Goal: Transaction & Acquisition: Purchase product/service

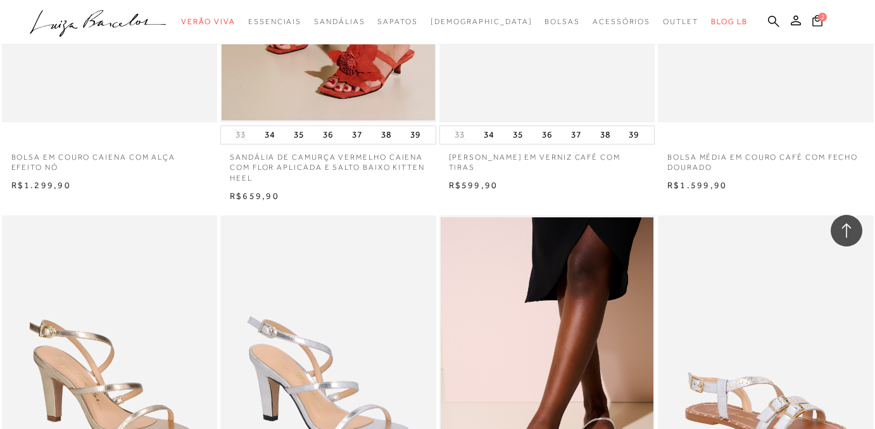
scroll to position [1960, 0]
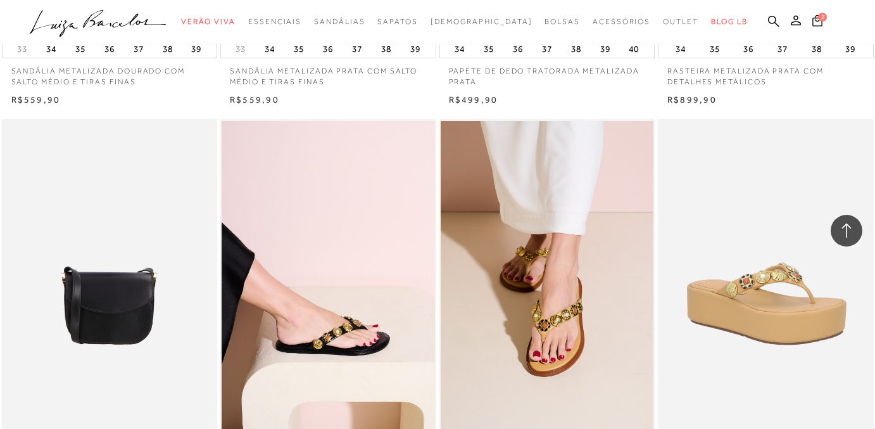
click at [820, 18] on span "2" at bounding box center [822, 17] width 9 height 9
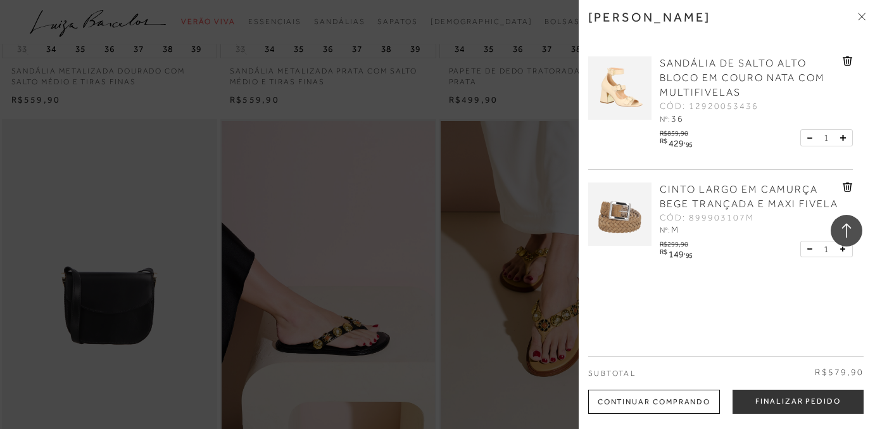
scroll to position [5, 0]
click at [718, 68] on span "SANDÁLIA DE SALTO ALTO BLOCO EM COURO NATA COM MULTIFIVELAS" at bounding box center [742, 78] width 165 height 41
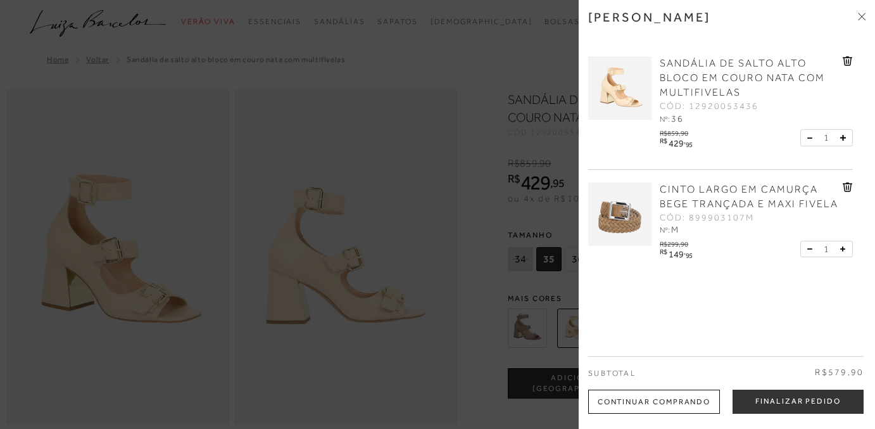
click at [863, 14] on icon at bounding box center [862, 17] width 8 height 8
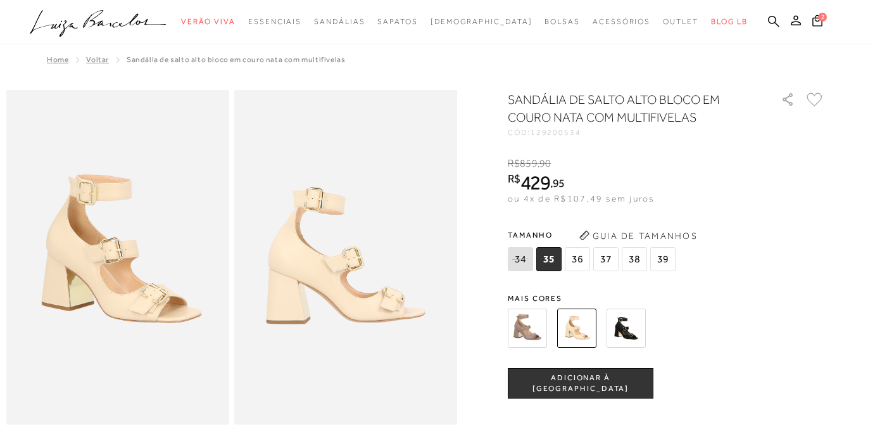
click at [575, 257] on span "36" at bounding box center [577, 259] width 25 height 24
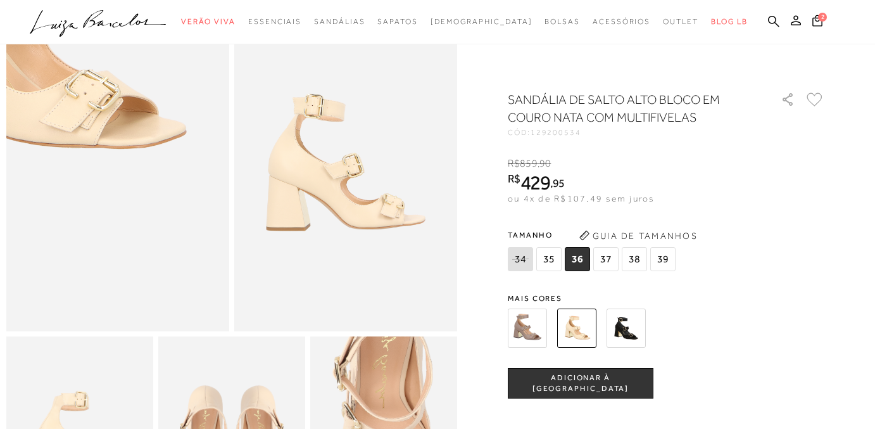
scroll to position [93, 0]
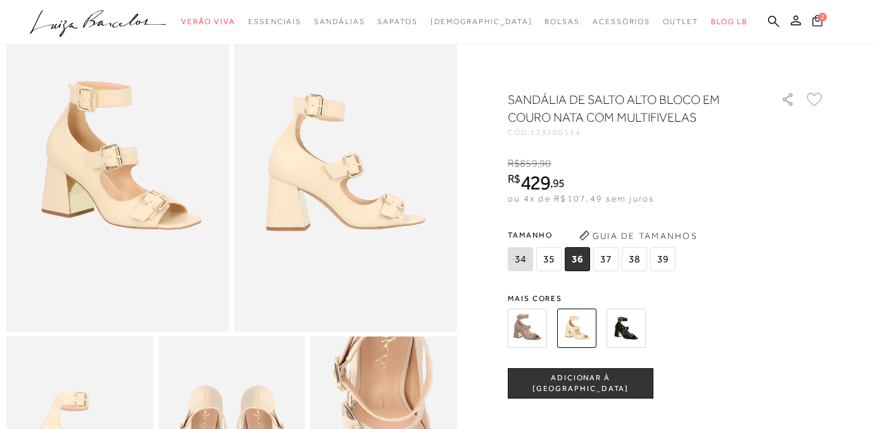
click at [815, 20] on icon at bounding box center [817, 21] width 10 height 12
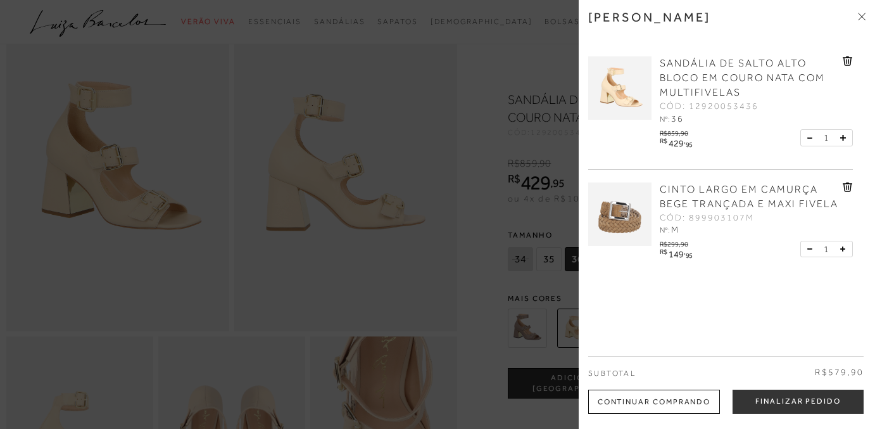
click at [676, 207] on span "CINTO LARGO EM CAMURÇA BEGE TRANÇADA E MAXI FIVELA" at bounding box center [749, 197] width 179 height 26
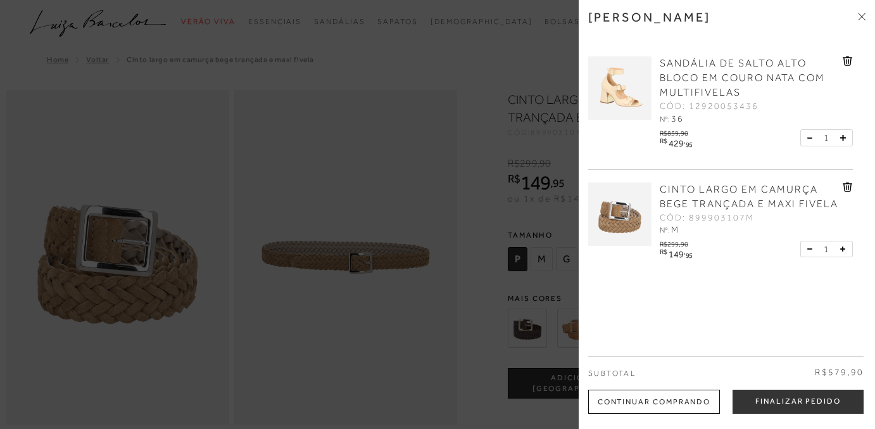
click at [861, 15] on icon at bounding box center [860, 15] width 4 height 4
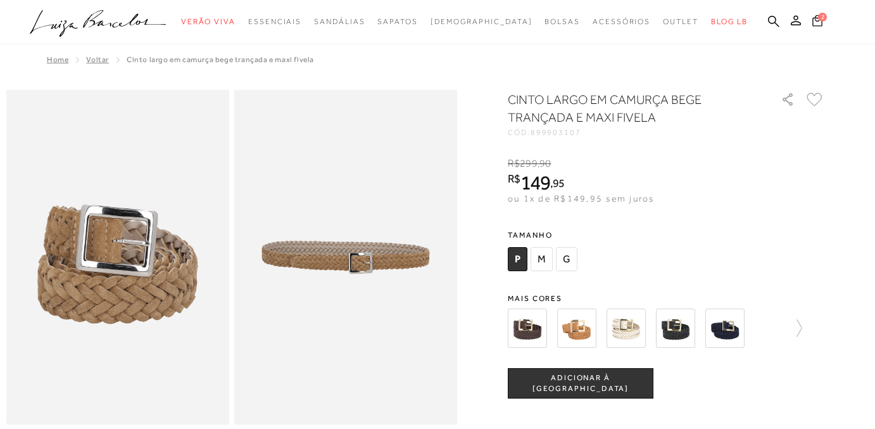
click at [817, 20] on icon at bounding box center [817, 21] width 10 height 12
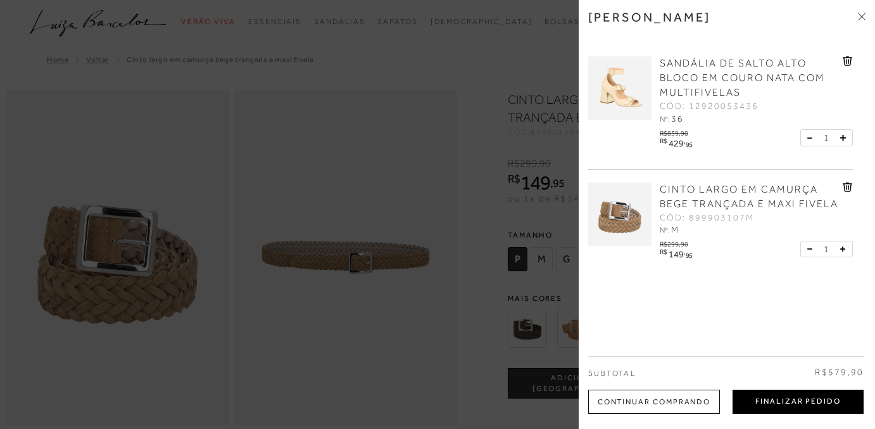
click at [791, 400] on button "Finalizar Pedido" at bounding box center [797, 401] width 131 height 24
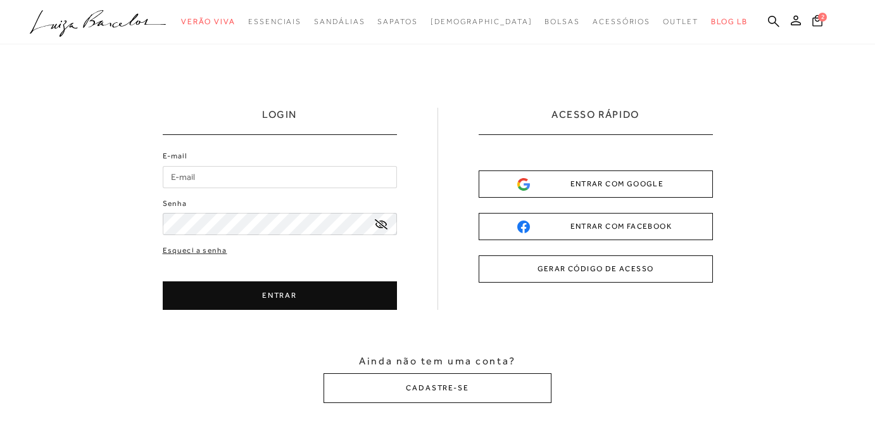
click at [662, 226] on div "ENTRAR COM FACEBOOK" at bounding box center [595, 226] width 157 height 13
click at [569, 268] on button "GERAR CÓDIGO DE ACESSO" at bounding box center [596, 268] width 234 height 27
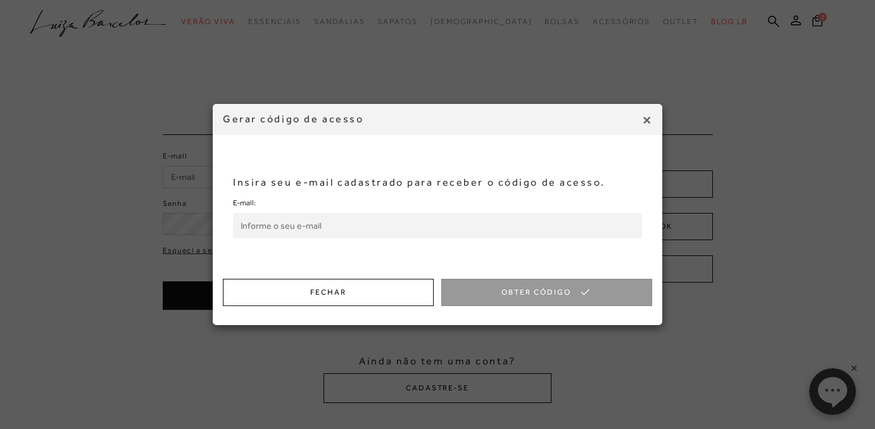
click at [561, 225] on input "E-mail:" at bounding box center [437, 225] width 409 height 25
click at [648, 118] on span "×" at bounding box center [646, 119] width 11 height 23
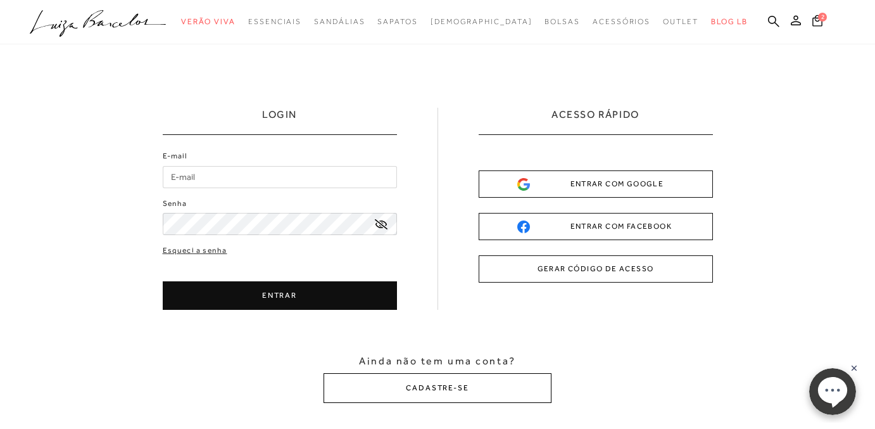
click at [414, 394] on button "CADASTRE-SE" at bounding box center [437, 388] width 228 height 30
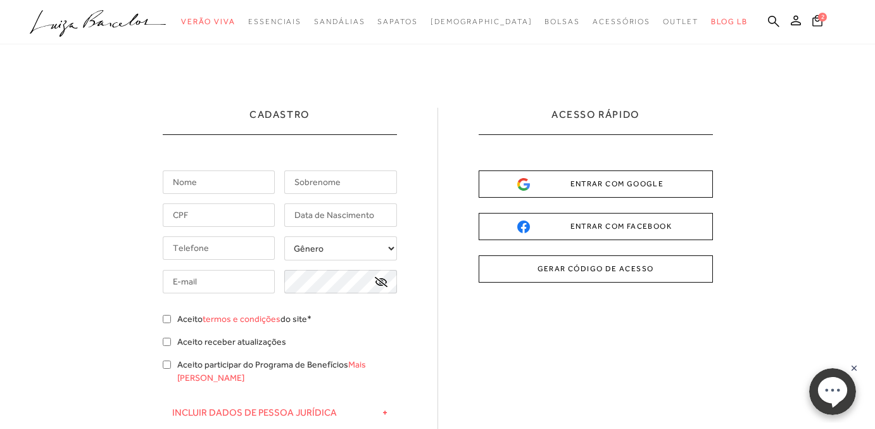
click at [237, 183] on input "text" at bounding box center [219, 181] width 113 height 23
type input "[PERSON_NAME]"
click at [297, 184] on input "text" at bounding box center [340, 181] width 113 height 23
type input "[PERSON_NAME]"
click at [265, 208] on input "text" at bounding box center [219, 214] width 113 height 23
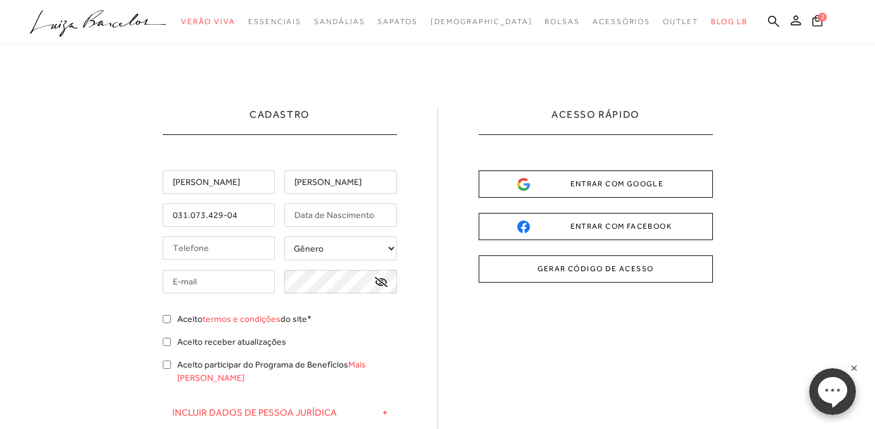
type input "031.073.429-04"
click at [332, 225] on input "text" at bounding box center [340, 214] width 113 height 23
type input "[DATE]"
click at [222, 253] on input "tel" at bounding box center [219, 247] width 113 height 23
type input "[PHONE_NUMBER]"
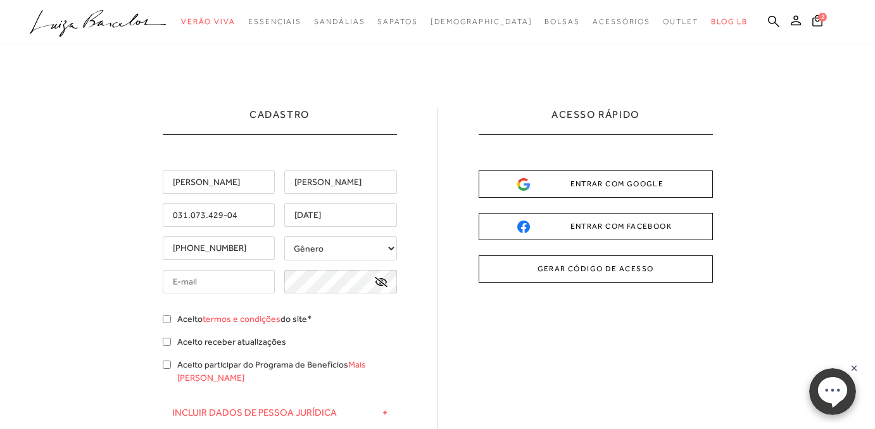
select select
click at [164, 319] on input "Aceito termos e condições do site*" at bounding box center [167, 319] width 8 height 8
checkbox input "true"
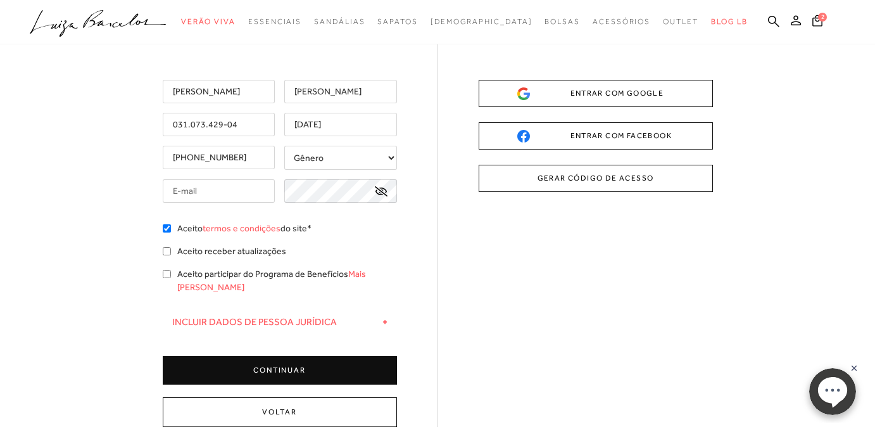
scroll to position [91, 0]
click at [165, 271] on input "Aceito participar do Programa de Benefícios Mais [PERSON_NAME]" at bounding box center [167, 273] width 8 height 8
checkbox input "true"
click at [163, 247] on input "Aceito receber atualizações" at bounding box center [167, 250] width 8 height 8
checkbox input "true"
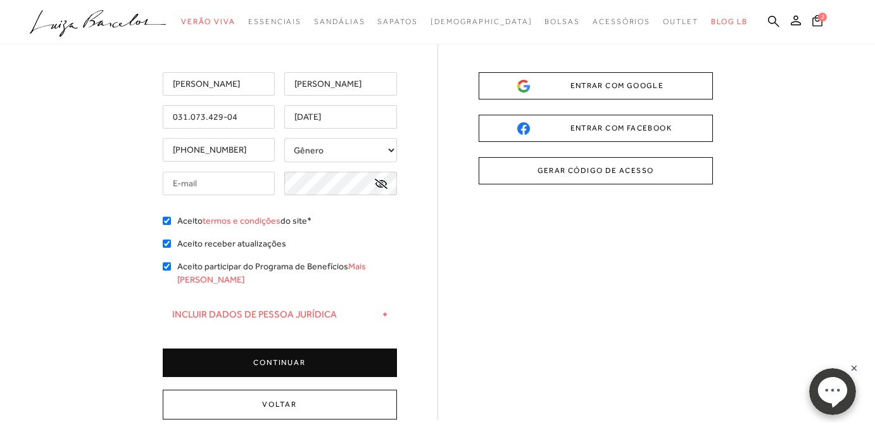
scroll to position [95, 0]
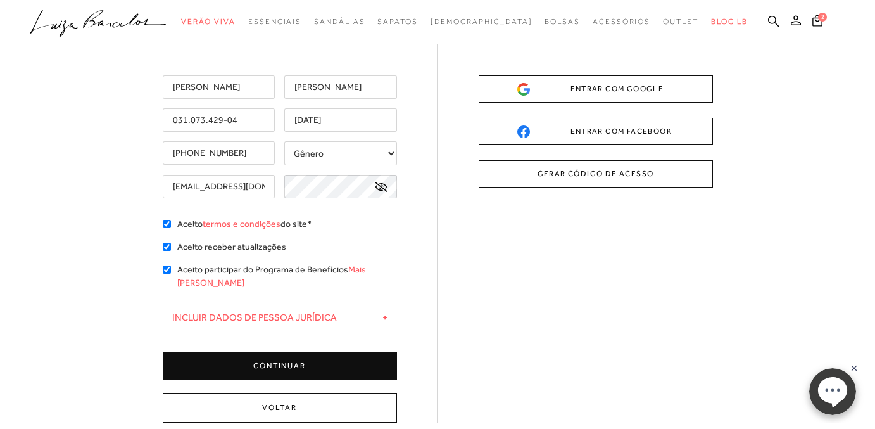
type input "[EMAIL_ADDRESS][DOMAIN_NAME]"
click at [363, 229] on div "Aceito termos e condições do site*" at bounding box center [280, 225] width 234 height 16
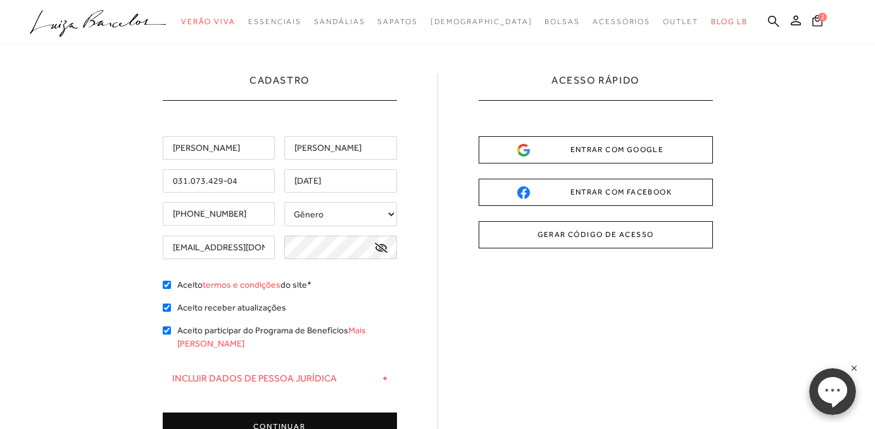
scroll to position [35, 0]
click at [329, 412] on button "CONTINUAR" at bounding box center [280, 425] width 234 height 28
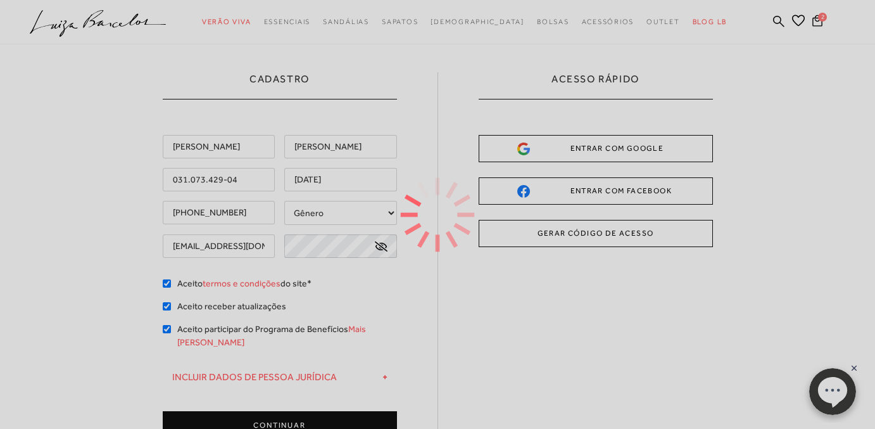
type input "[PERSON_NAME]"
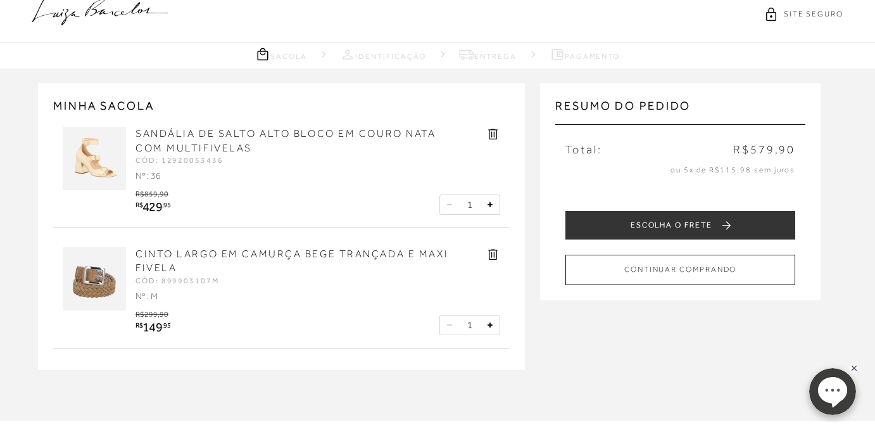
scroll to position [5, 0]
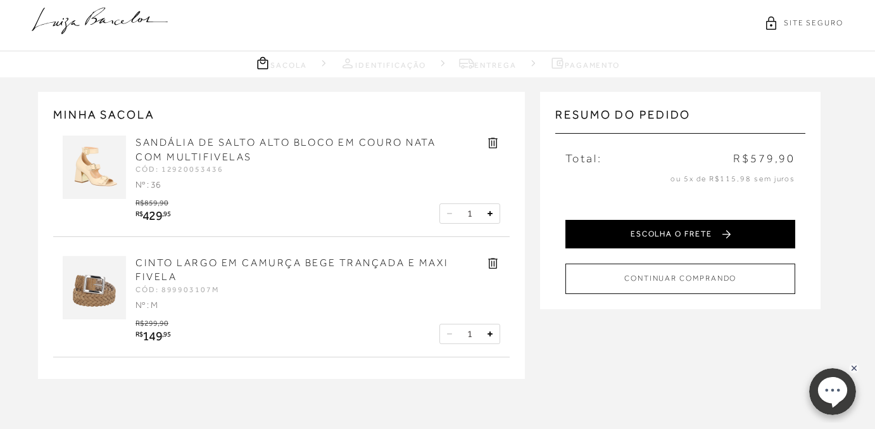
click at [632, 228] on button "ESCOLHA O FRETE" at bounding box center [680, 234] width 230 height 28
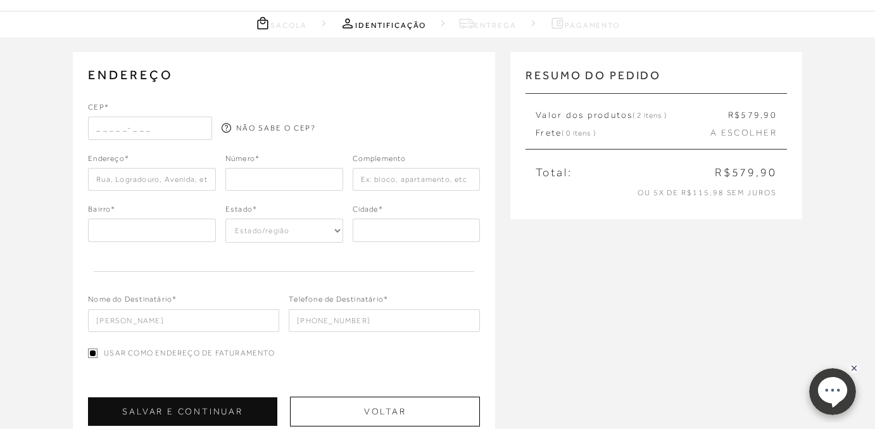
scroll to position [44, 0]
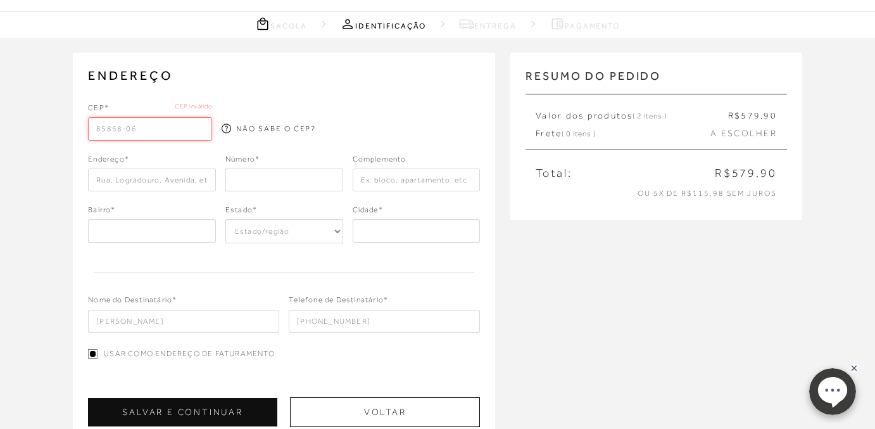
type input "85858-060"
type input "[GEOGRAPHIC_DATA]"
type input "Campos [GEOGRAPHIC_DATA]"
select select "PR"
type input "Foz do Iguaçu"
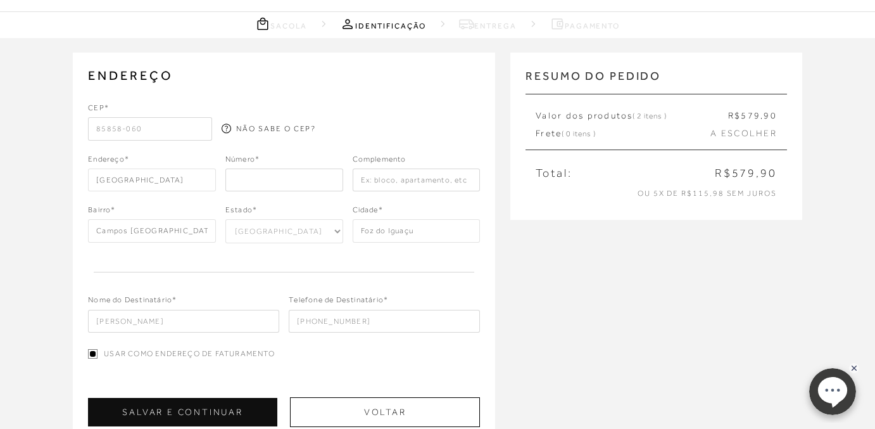
type input "85858-060"
click at [293, 174] on input "number" at bounding box center [284, 179] width 118 height 23
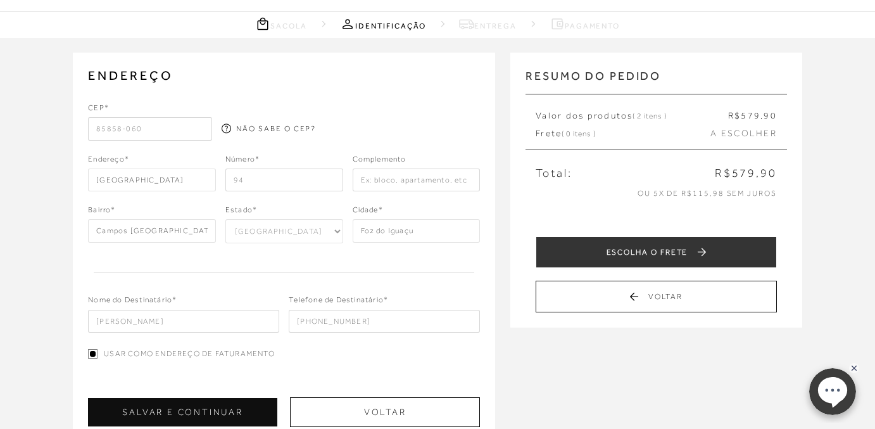
type input "94"
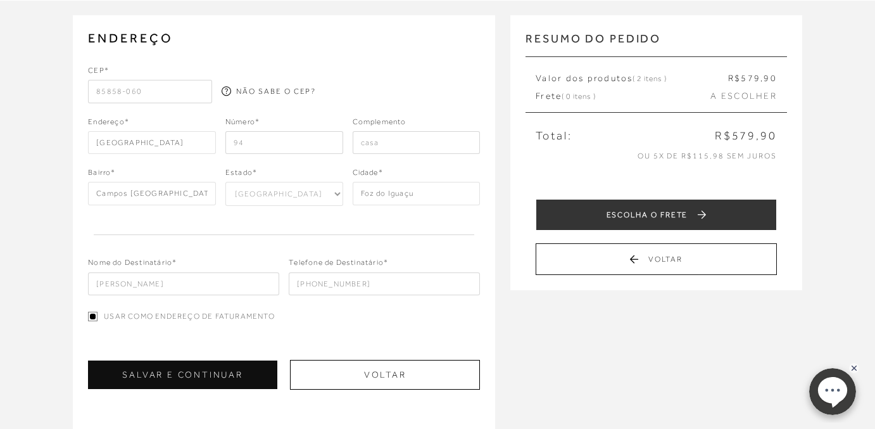
scroll to position [87, 0]
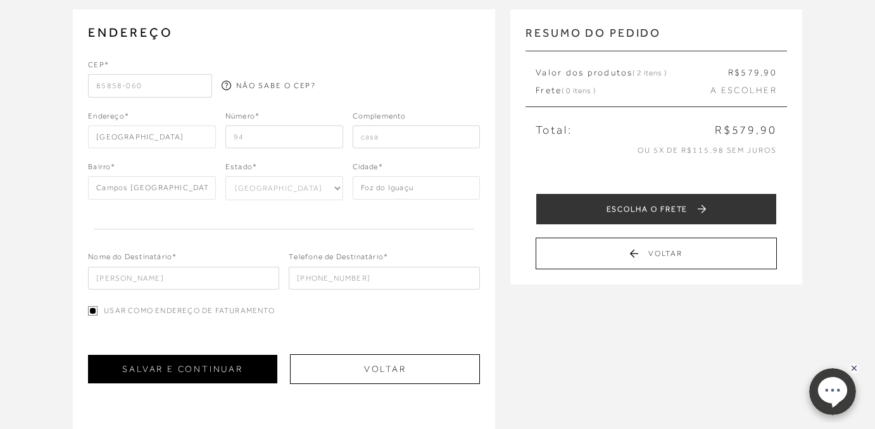
type input "casa"
click at [209, 368] on button "SALVAR E CONTINUAR" at bounding box center [182, 368] width 189 height 28
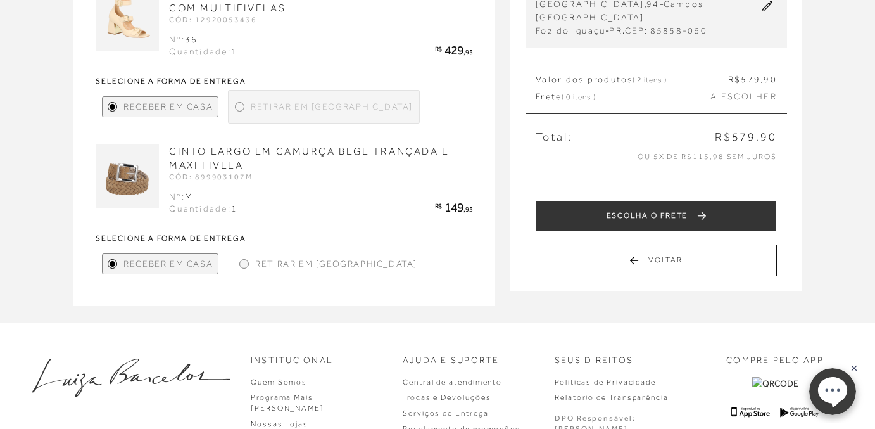
scroll to position [165, 0]
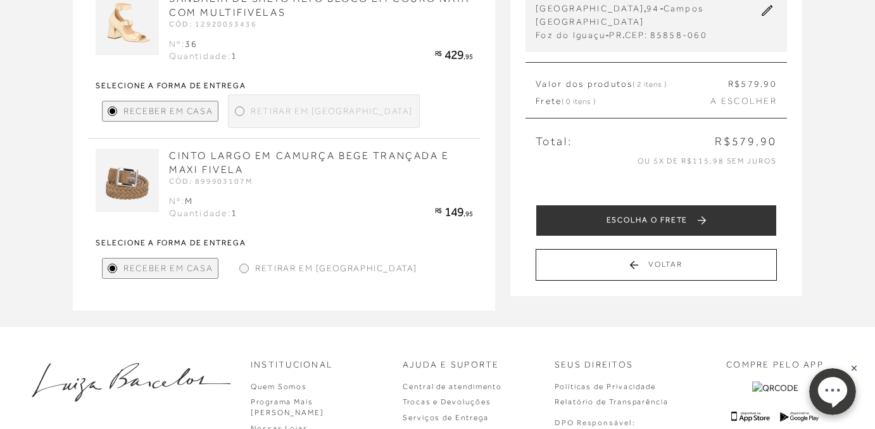
click at [246, 265] on div at bounding box center [244, 268] width 6 height 6
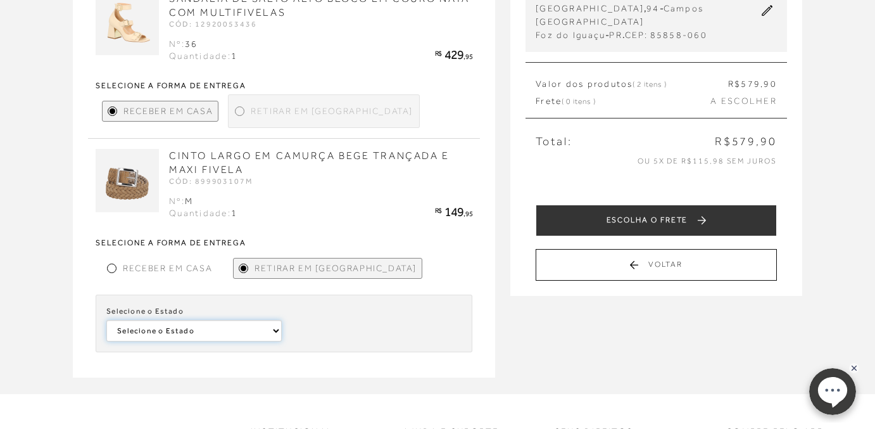
select select
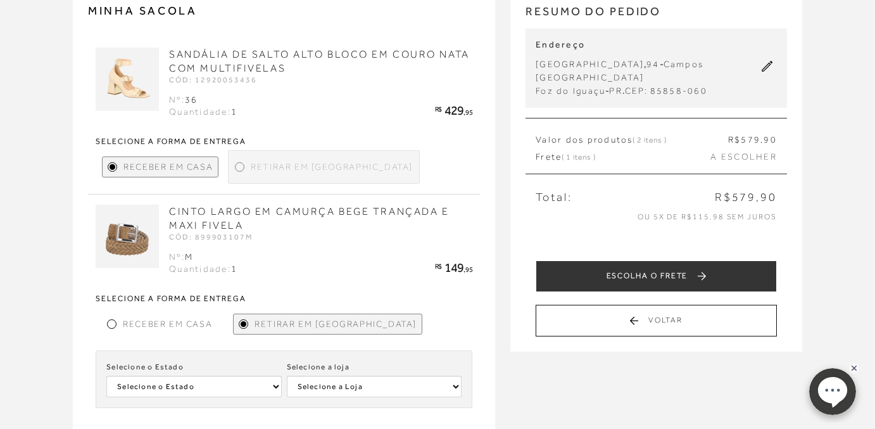
scroll to position [109, 0]
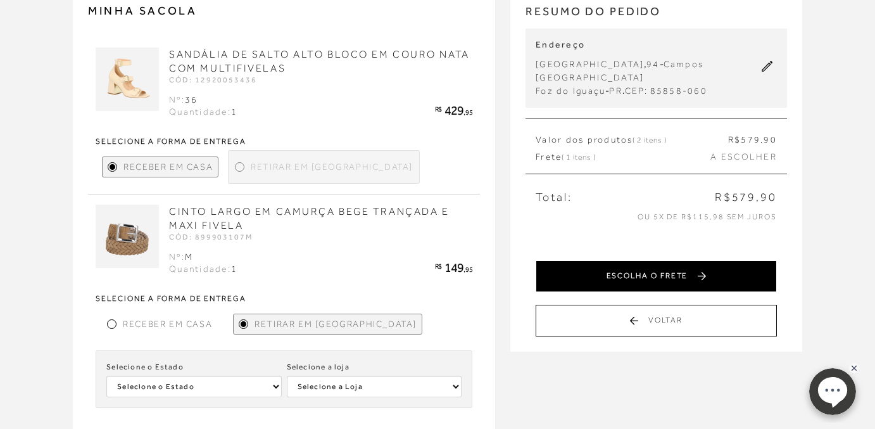
click at [586, 260] on button "ESCOLHA O FRETE" at bounding box center [656, 276] width 241 height 32
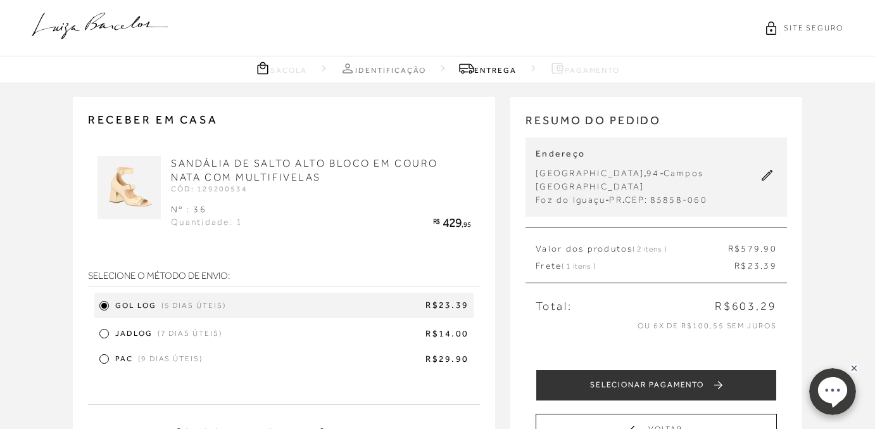
scroll to position [0, 0]
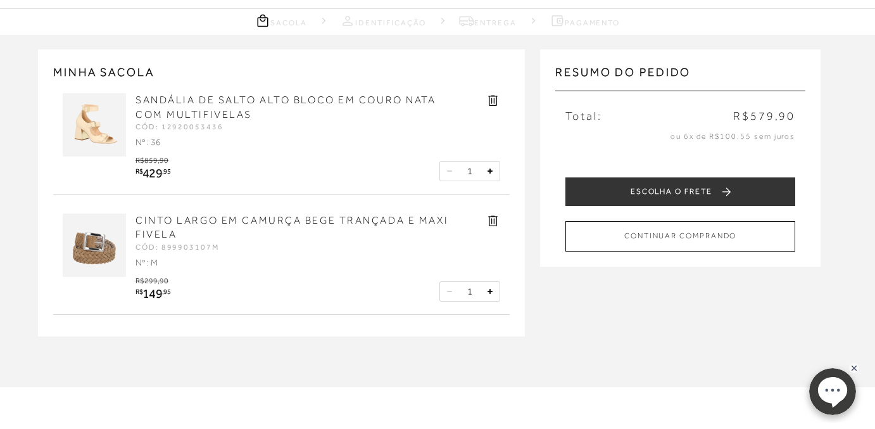
scroll to position [45, 0]
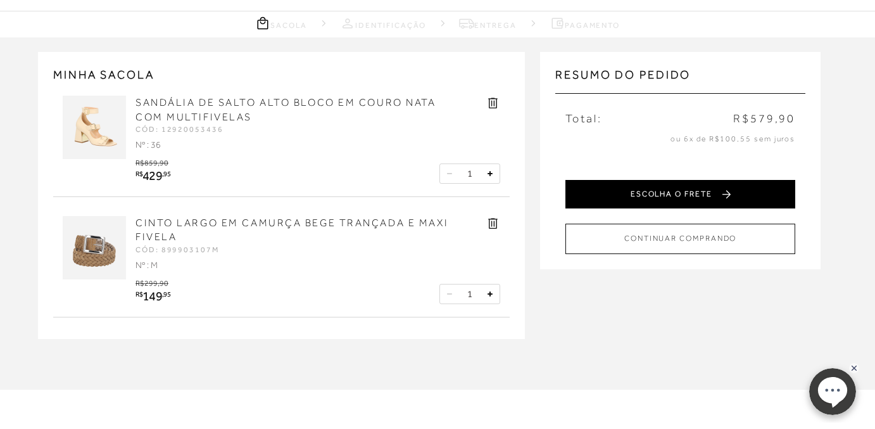
click at [627, 196] on button "ESCOLHA O FRETE" at bounding box center [680, 194] width 230 height 28
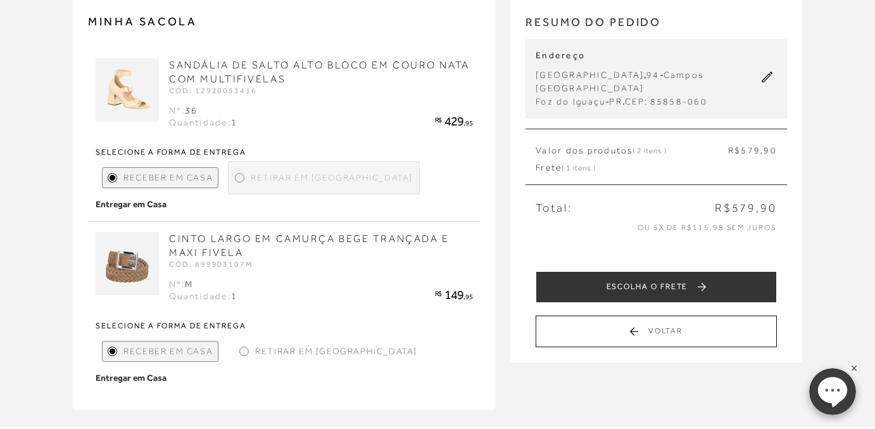
scroll to position [112, 0]
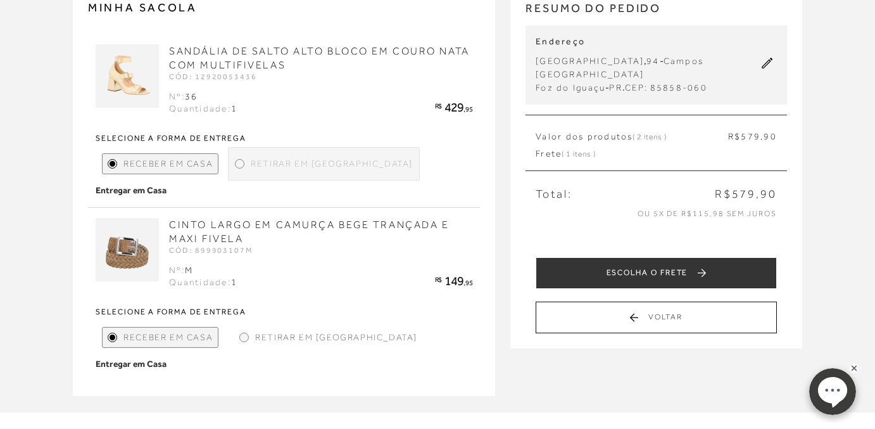
click at [244, 334] on div at bounding box center [244, 337] width 6 height 6
click at [112, 334] on div at bounding box center [113, 337] width 6 height 6
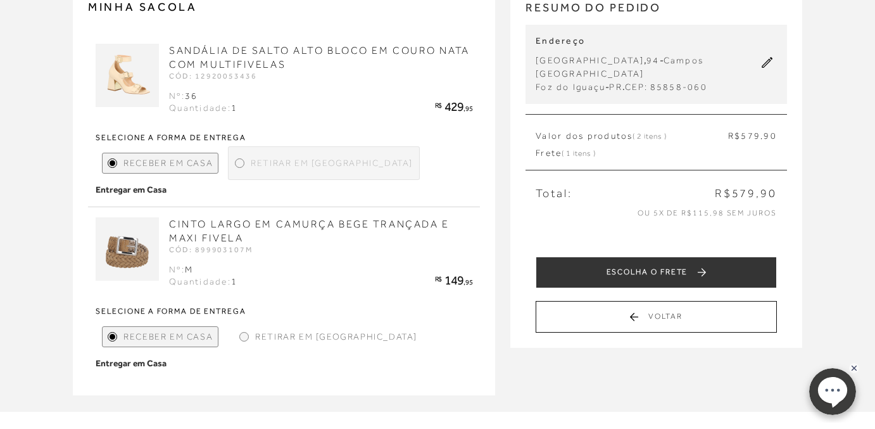
scroll to position [113, 0]
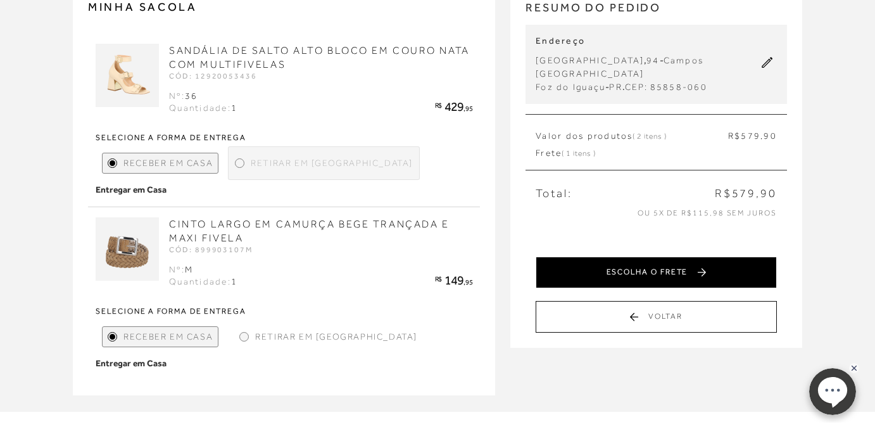
click at [643, 256] on button "ESCOLHA O FRETE" at bounding box center [656, 272] width 241 height 32
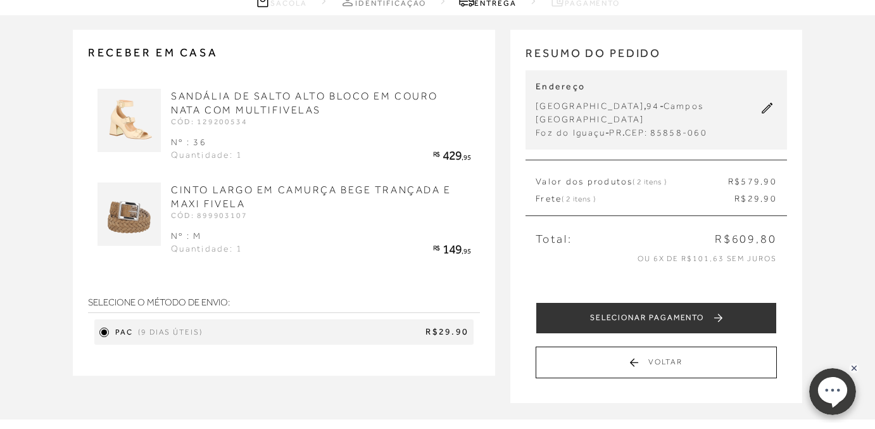
scroll to position [67, 0]
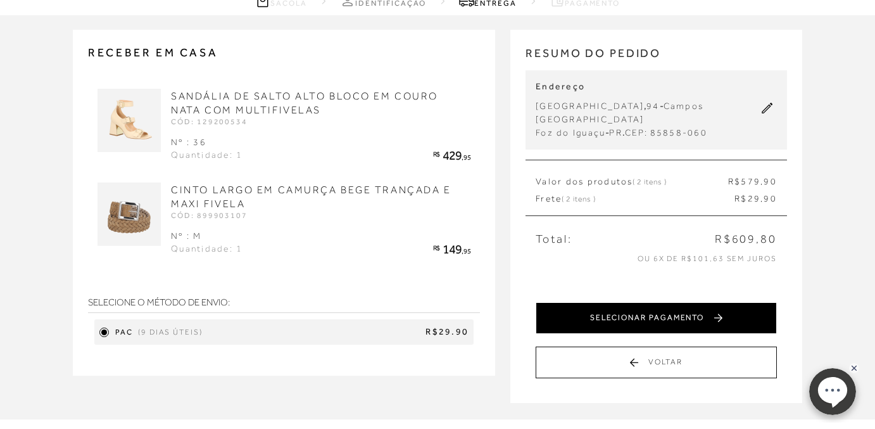
click at [587, 302] on button "SELECIONAR PAGAMENTO" at bounding box center [656, 318] width 241 height 32
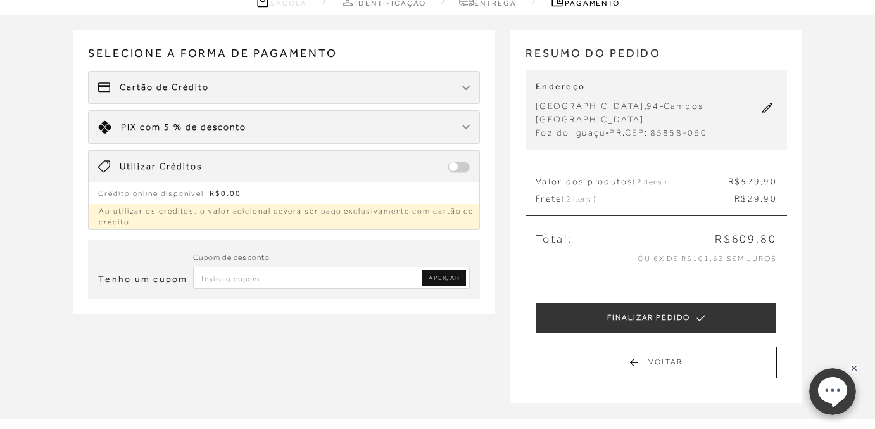
scroll to position [0, 0]
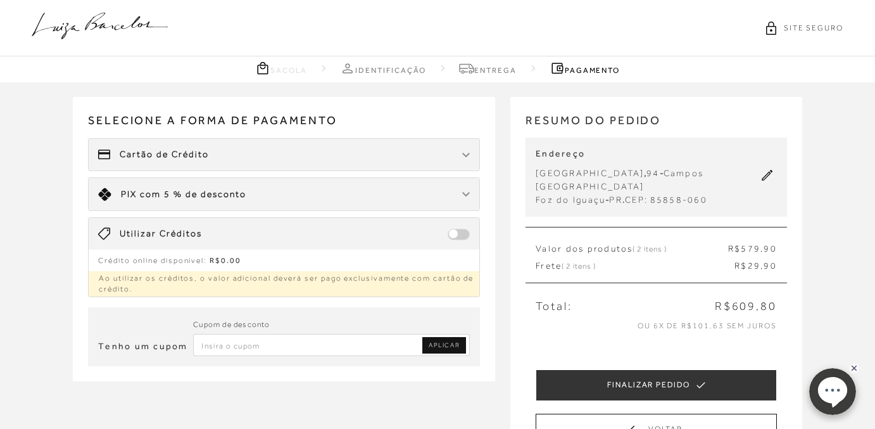
click at [109, 22] on icon at bounding box center [100, 26] width 136 height 27
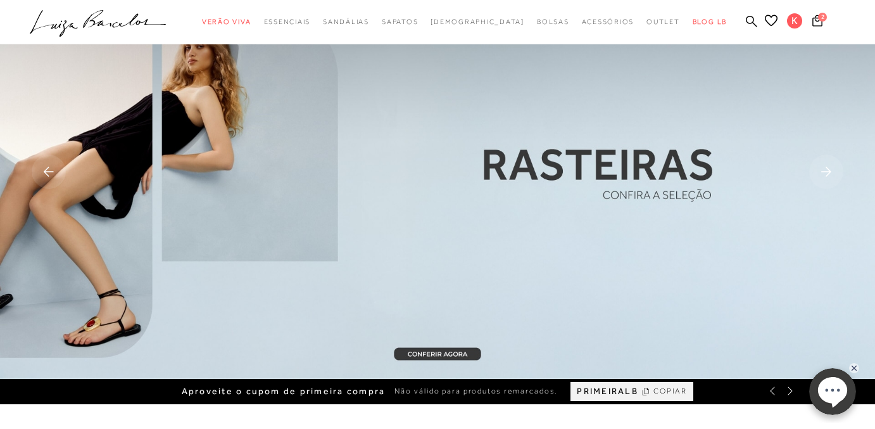
scroll to position [75, 0]
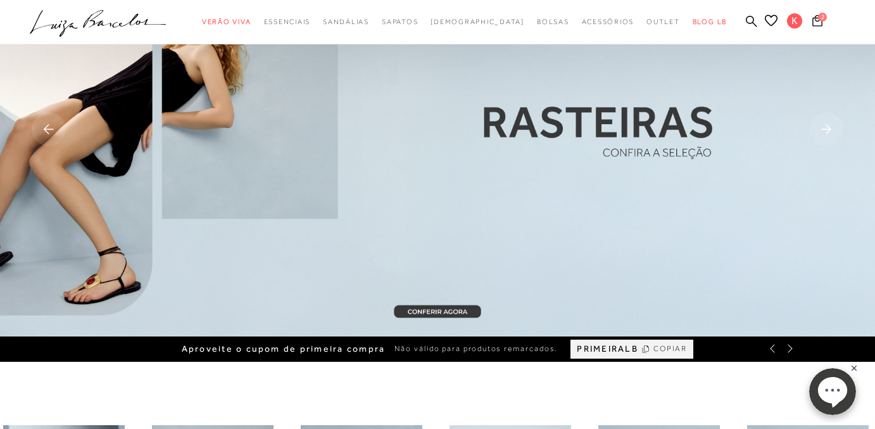
click at [672, 347] on span "COPIAR" at bounding box center [670, 348] width 34 height 12
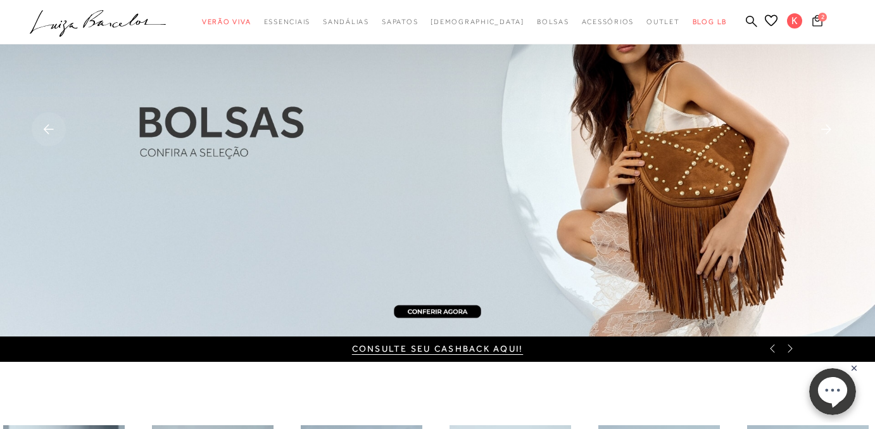
click at [817, 18] on icon at bounding box center [817, 20] width 10 height 11
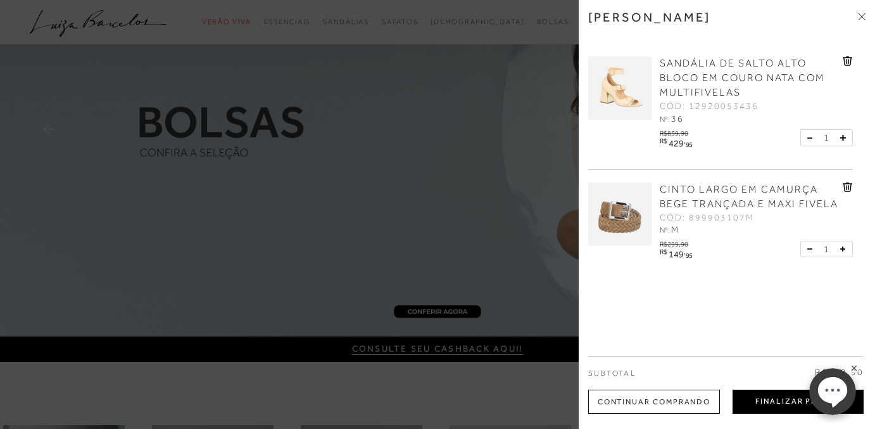
click at [753, 401] on button "Finalizar Pedido" at bounding box center [797, 401] width 131 height 24
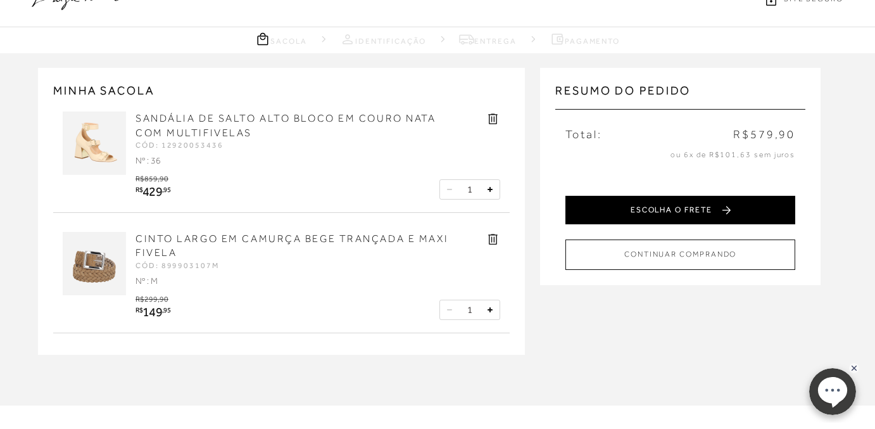
click at [622, 208] on button "ESCOLHA O FRETE" at bounding box center [680, 210] width 230 height 28
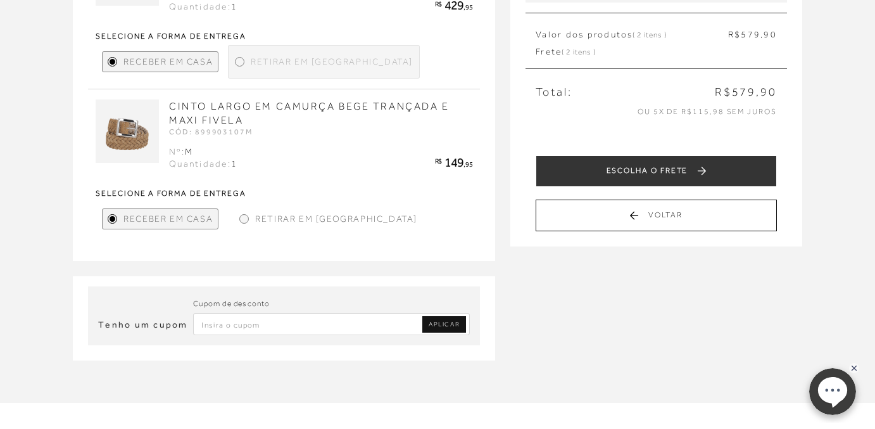
scroll to position [250, 0]
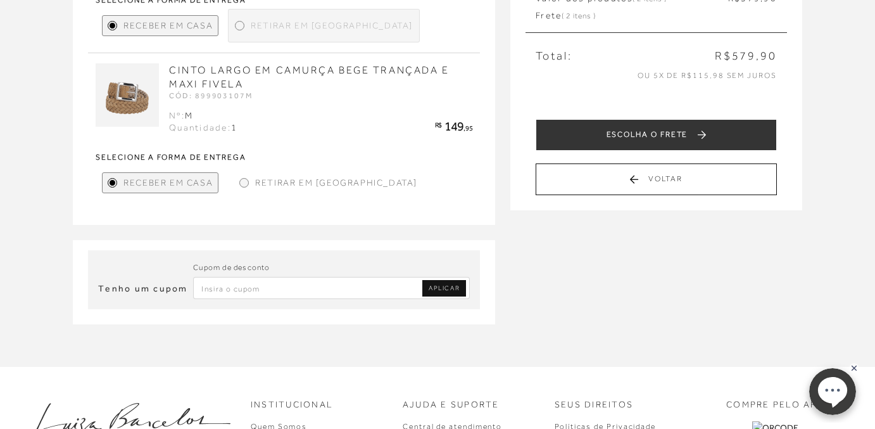
click at [358, 285] on input "Inserir Código da Promoção" at bounding box center [331, 288] width 277 height 22
paste input "PRIMEIRALB"
type input "PRIMEIRALB"
click at [441, 284] on span "APLICAR" at bounding box center [444, 288] width 31 height 9
click at [430, 289] on span "APLICAR" at bounding box center [444, 288] width 31 height 9
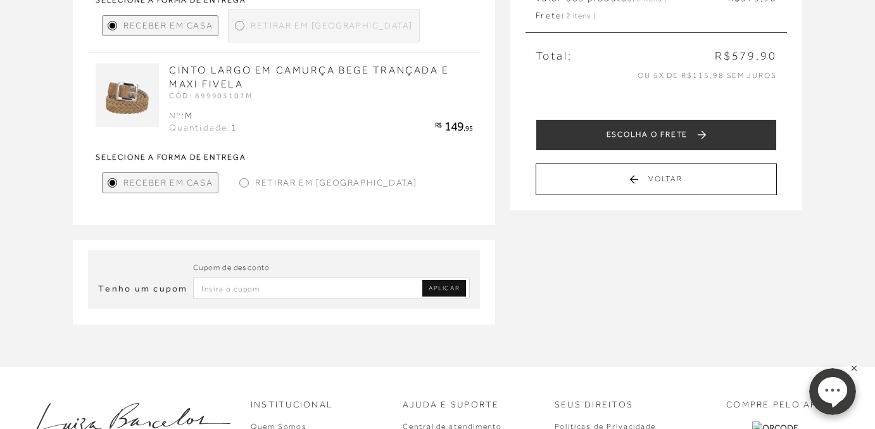
click at [373, 287] on input "Inserir Código da Promoção" at bounding box center [331, 288] width 277 height 22
paste input "PRIMEIRALB"
type input "PRIMEIRALB"
click at [442, 284] on span "APLICAR" at bounding box center [444, 288] width 31 height 9
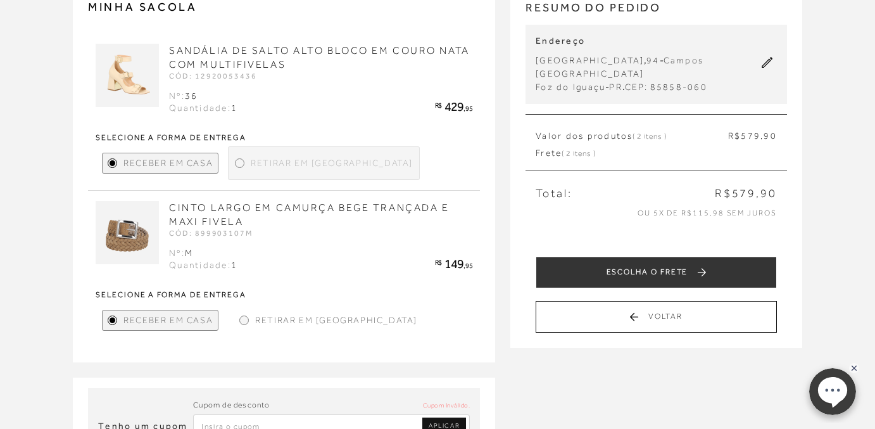
scroll to position [108, 0]
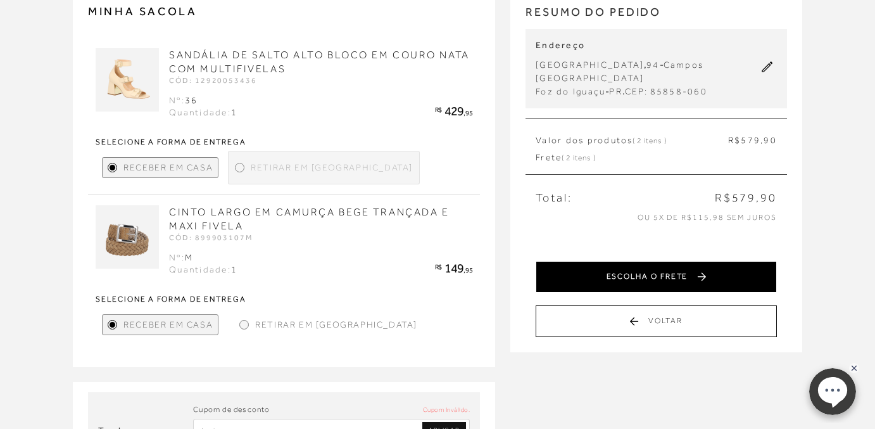
click at [561, 261] on button "ESCOLHA O FRETE" at bounding box center [656, 277] width 241 height 32
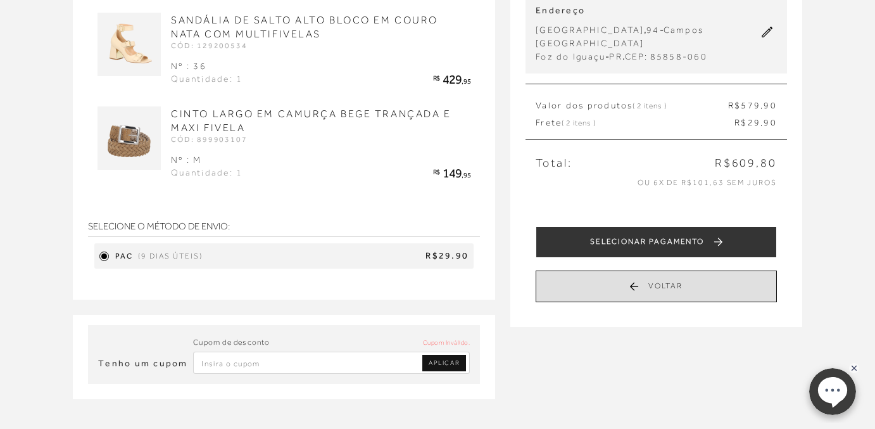
scroll to position [148, 0]
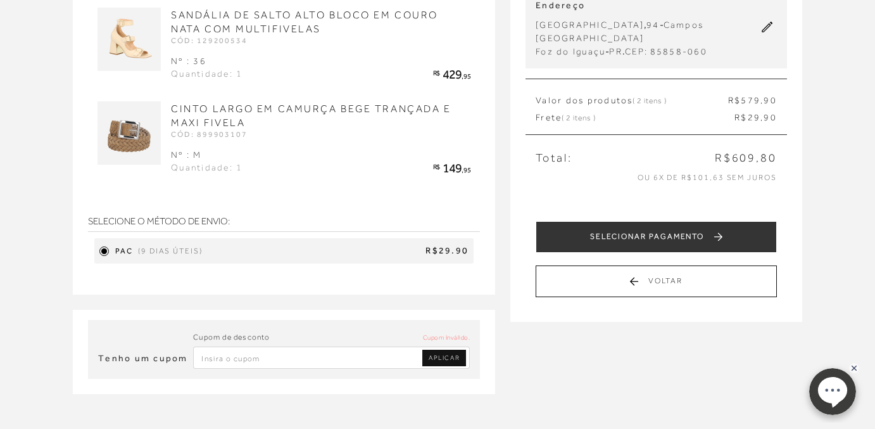
click at [304, 360] on input "Inserir Código da Promoção" at bounding box center [331, 357] width 277 height 22
paste input "PRIMEIRALB"
type input "PRIMEIRALB"
click at [435, 365] on link "APLICAR" at bounding box center [444, 357] width 44 height 16
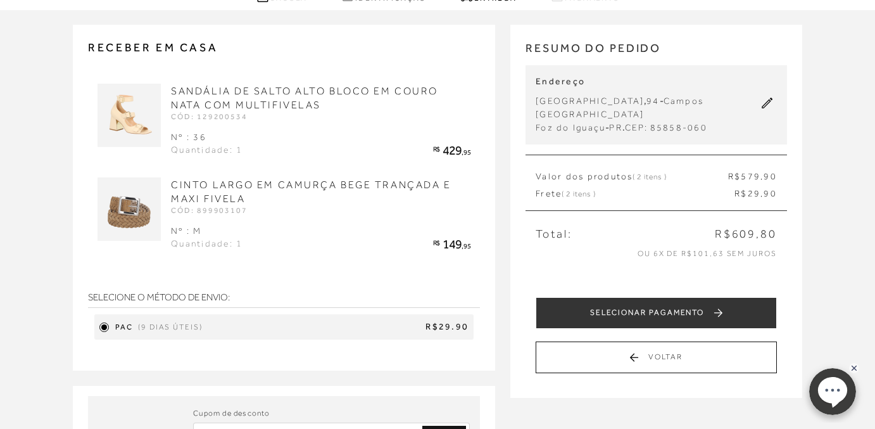
scroll to position [72, 0]
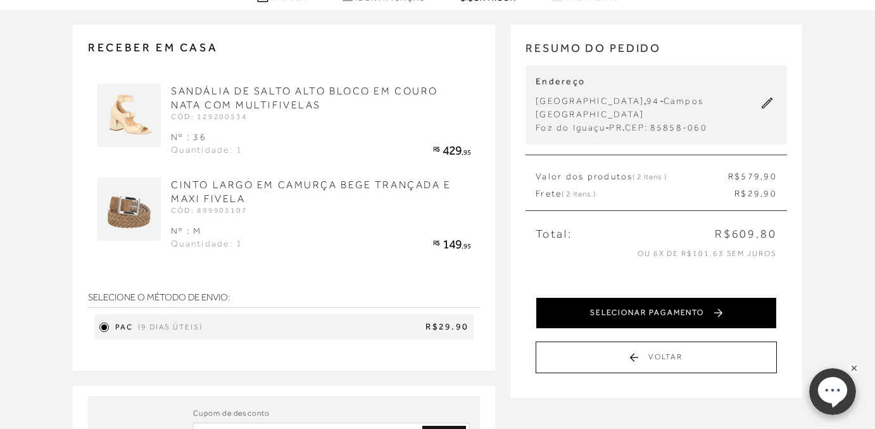
click at [598, 297] on button "SELECIONAR PAGAMENTO" at bounding box center [656, 313] width 241 height 32
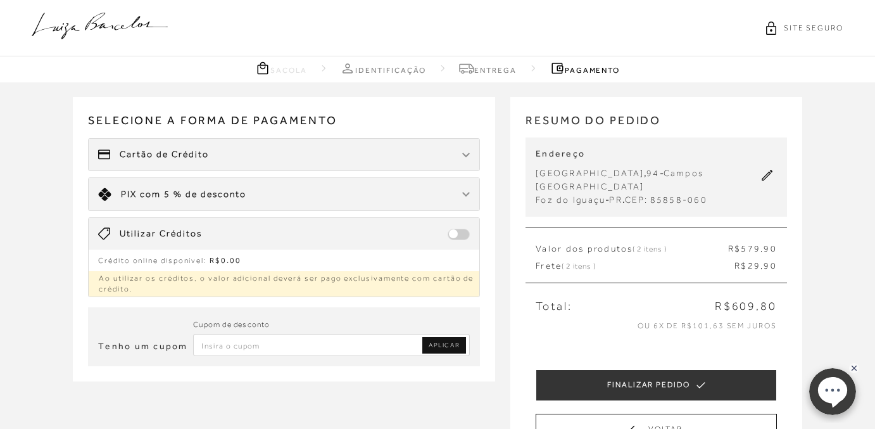
click at [466, 156] on img at bounding box center [466, 155] width 8 height 5
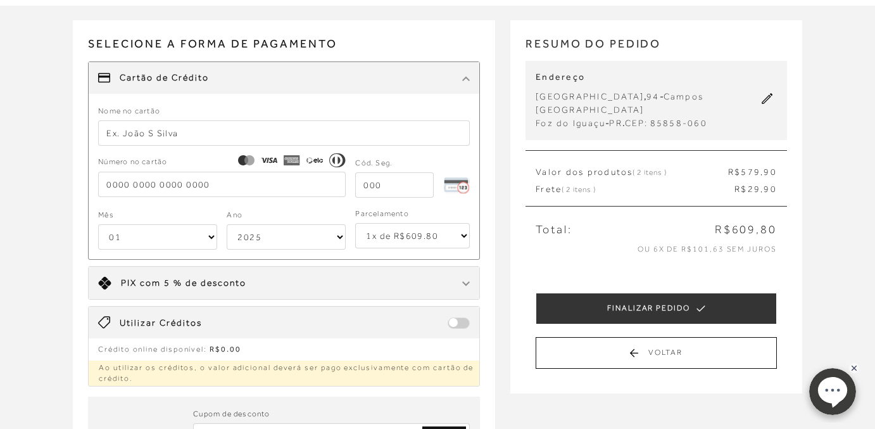
scroll to position [83, 0]
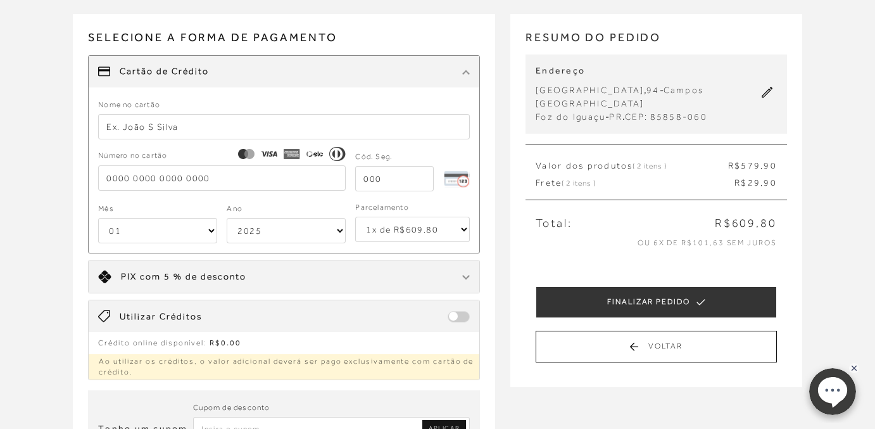
select select "6"
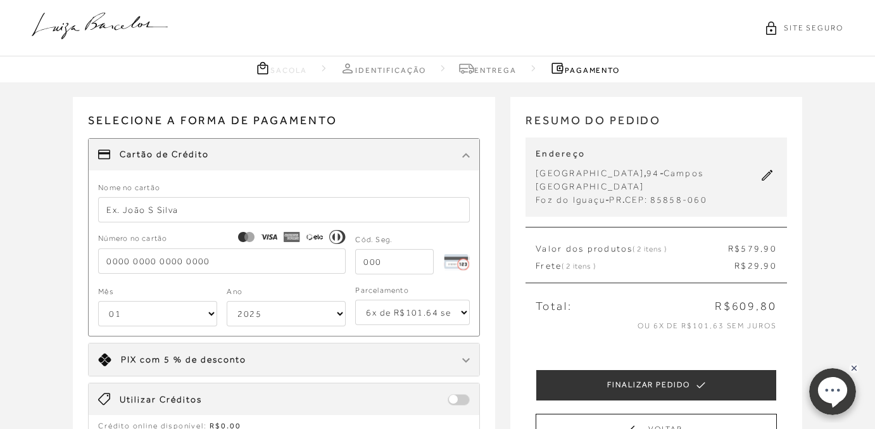
scroll to position [0, 0]
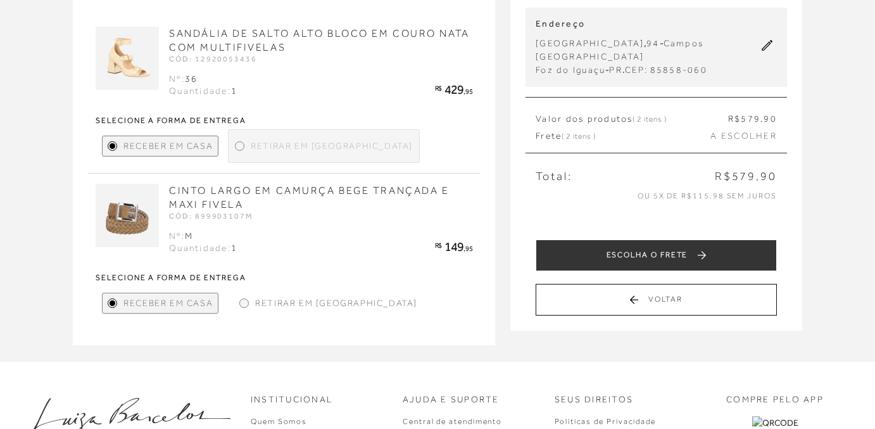
scroll to position [129, 0]
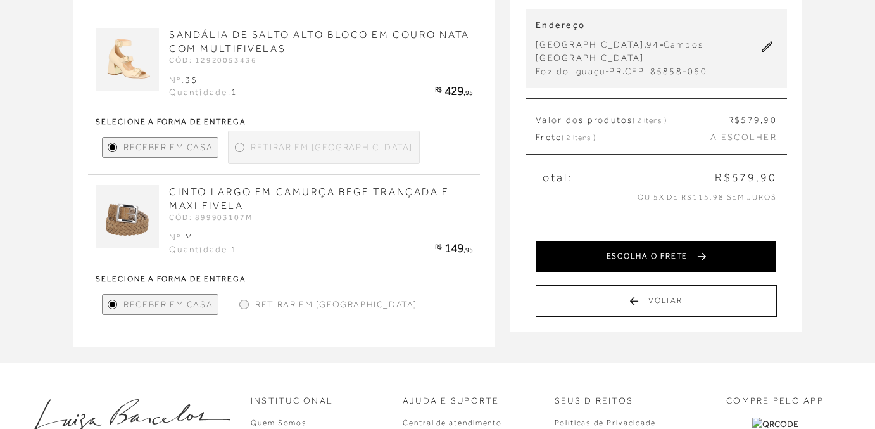
click at [620, 242] on button "ESCOLHA O FRETE" at bounding box center [656, 257] width 241 height 32
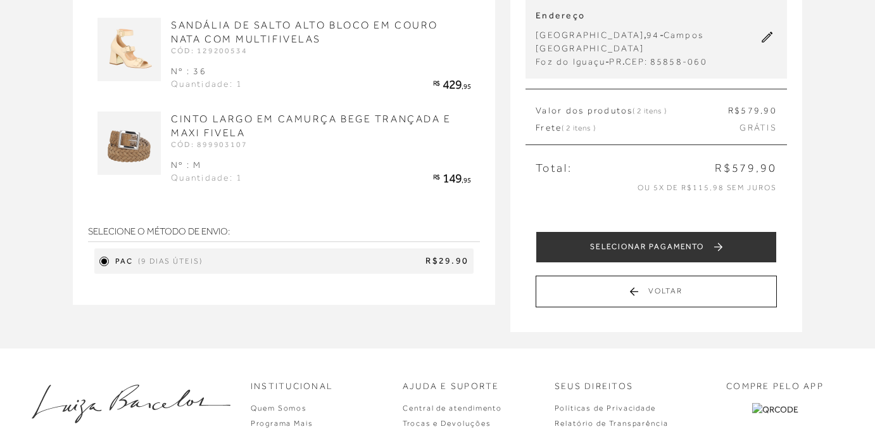
scroll to position [147, 0]
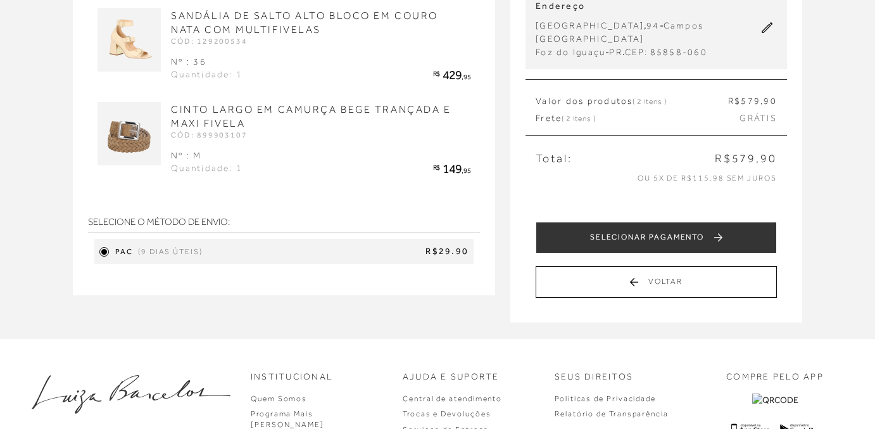
click at [384, 255] on span "R$29.90" at bounding box center [338, 251] width 261 height 13
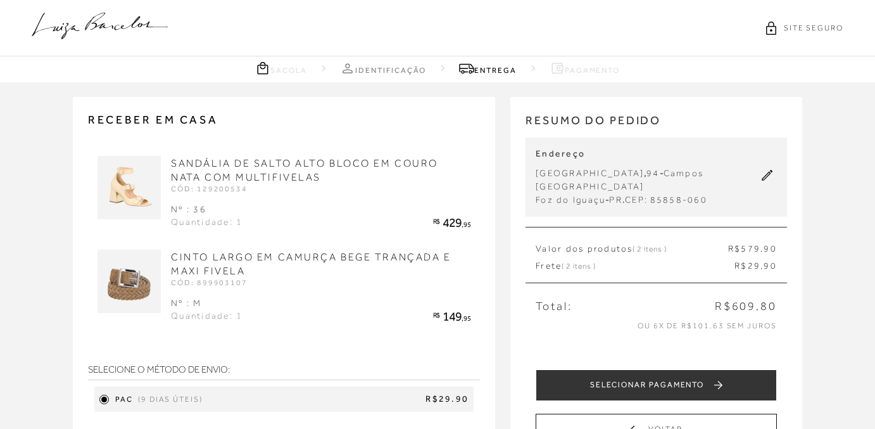
scroll to position [0, 0]
click at [853, 129] on div "Receber em casa SANDÁLIA DE SALTO ALTO BLOCO EM COURO NATA COM MULTIFIVELAS CÓD…" at bounding box center [437, 283] width 875 height 403
